Goal: Information Seeking & Learning: Learn about a topic

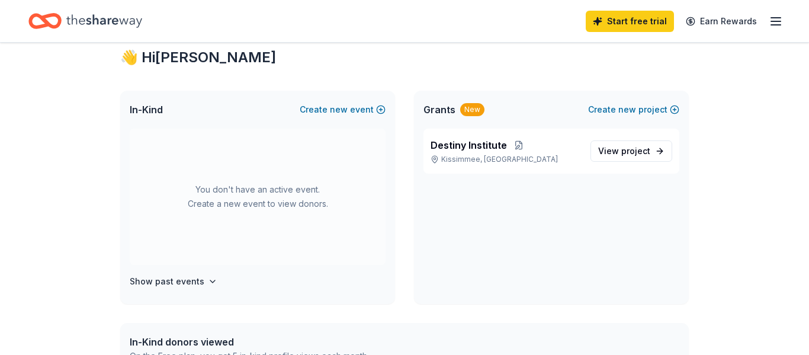
scroll to position [189, 0]
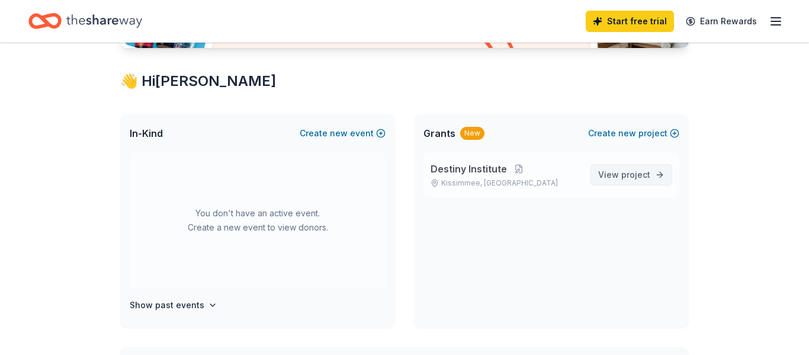
click at [619, 173] on span "View project" at bounding box center [624, 175] width 52 height 14
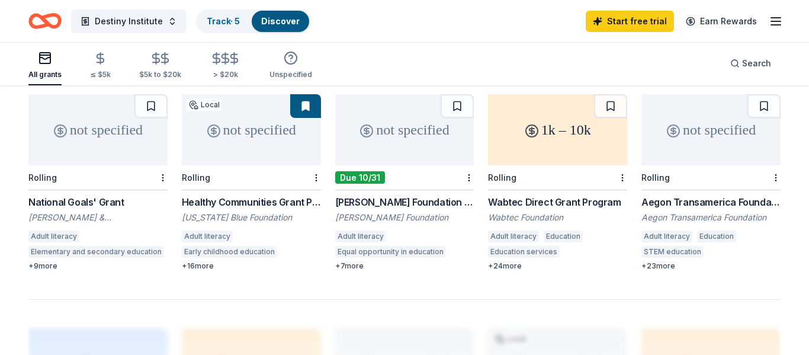
scroll to position [734, 0]
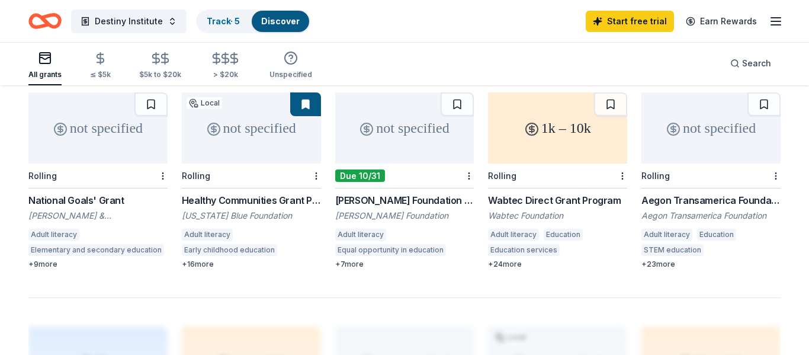
click at [279, 193] on div "Healthy Communities Grant Program" at bounding box center [251, 200] width 139 height 14
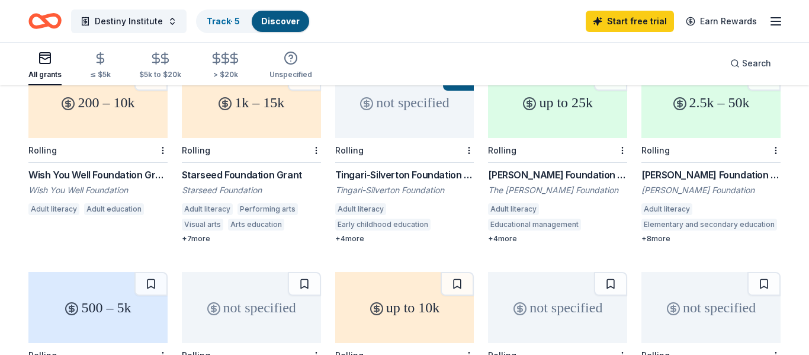
scroll to position [260, 0]
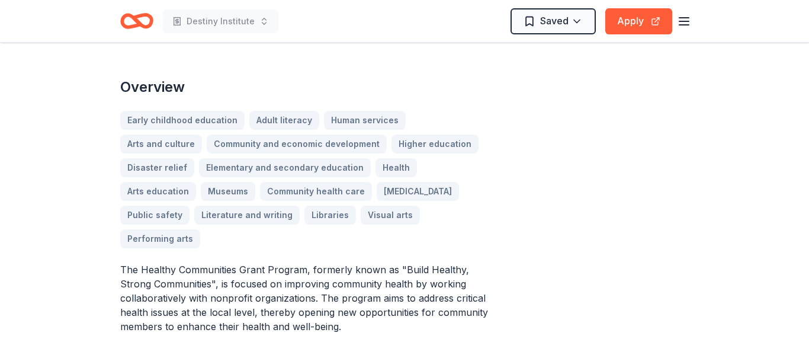
scroll to position [308, 0]
